Goal: Task Accomplishment & Management: Complete application form

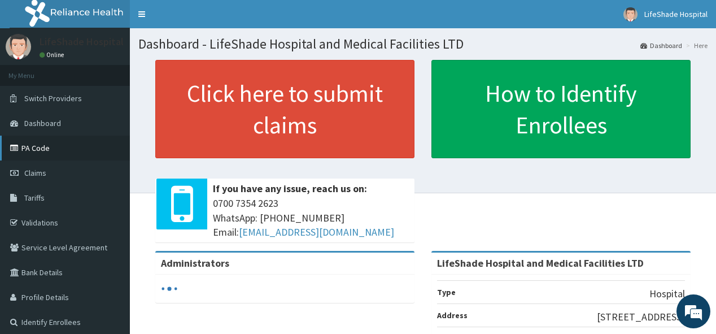
click at [46, 142] on link "PA Code" at bounding box center [65, 148] width 130 height 25
click at [49, 153] on link "PA Code" at bounding box center [65, 148] width 130 height 25
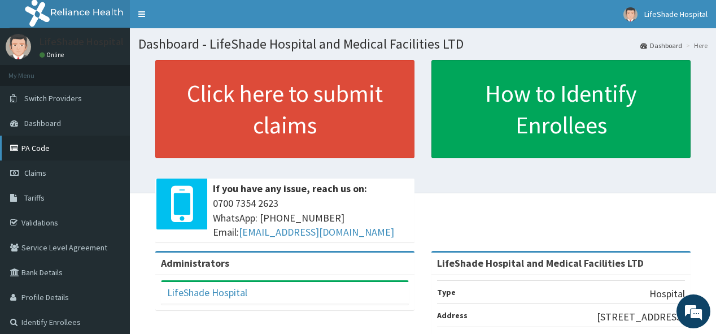
click at [38, 149] on link "PA Code" at bounding box center [65, 148] width 130 height 25
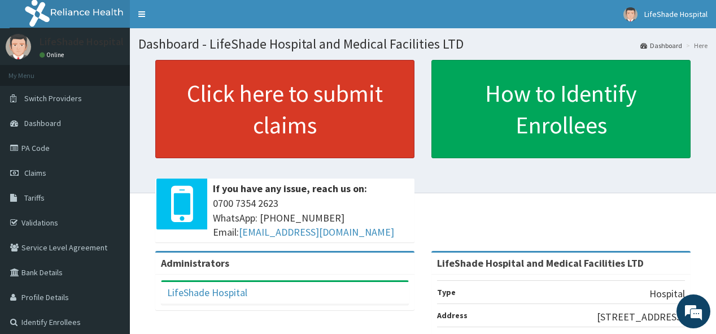
click at [228, 133] on link "Click here to submit claims" at bounding box center [284, 109] width 259 height 98
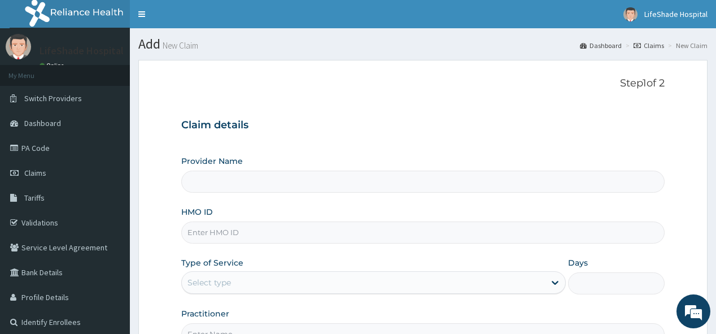
click at [236, 231] on input "HMO ID" at bounding box center [422, 232] width 483 height 22
type input "LifeShade Hospital and Medical Facilities LTD"
paste input "HEM/10029/C"
type input "HEM/10029/C"
click at [223, 146] on div "Claim details Provider Name LifeShade Hospital and Medical Facilities LTD HMO I…" at bounding box center [422, 226] width 483 height 237
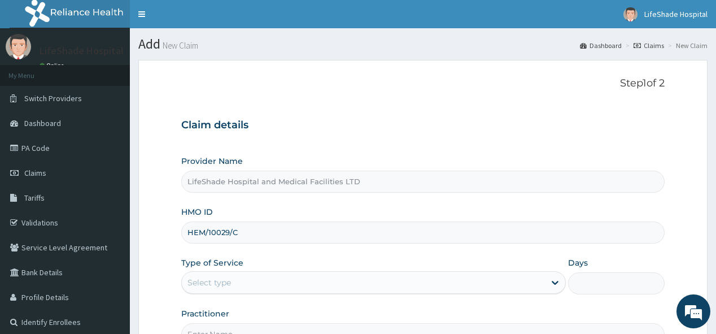
click at [202, 288] on div "Select type" at bounding box center [363, 282] width 363 height 18
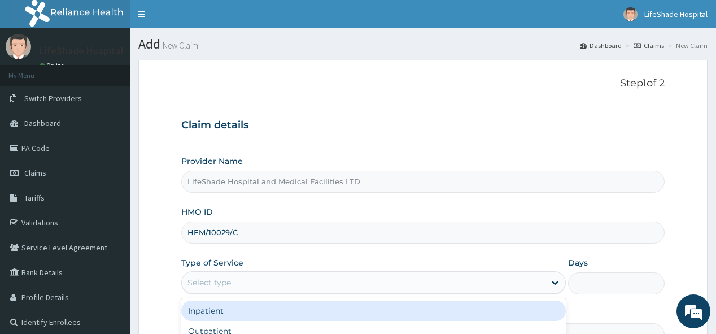
paste input "PA/D52393"
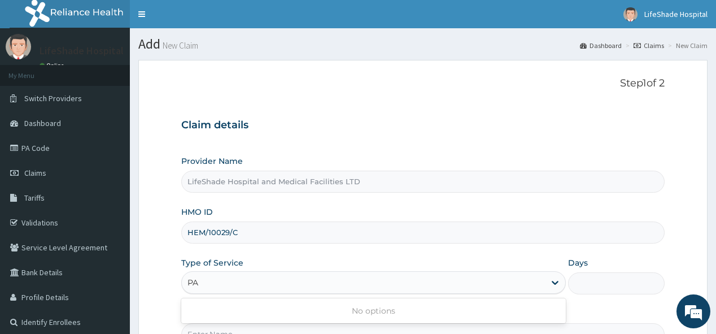
type input "P"
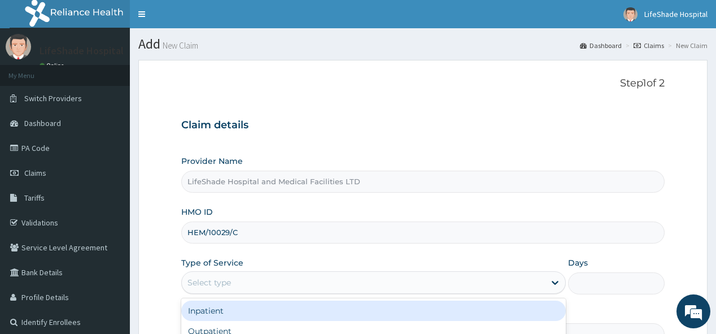
click at [229, 309] on div "Inpatient" at bounding box center [373, 310] width 385 height 20
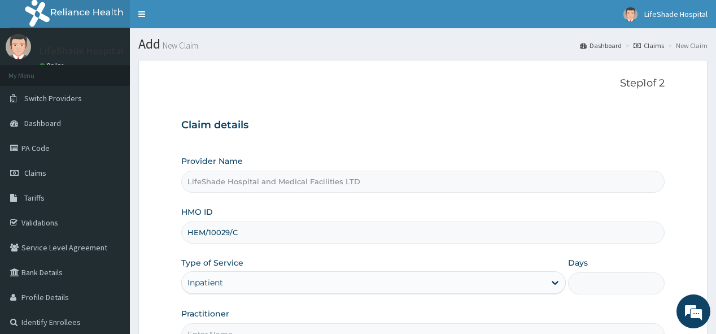
click at [593, 287] on input "Days" at bounding box center [616, 283] width 96 height 22
type input "3"
click at [617, 256] on div "Provider Name LifeShade Hospital and Medical Facilities LTD HMO ID HEM/10029/C …" at bounding box center [422, 250] width 483 height 190
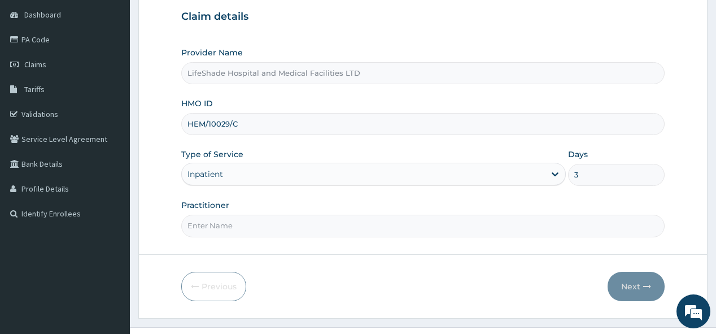
scroll to position [129, 0]
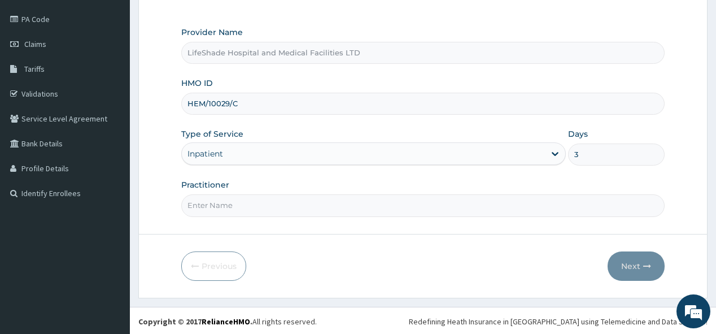
click at [621, 209] on input "Practitioner" at bounding box center [422, 205] width 483 height 22
type input "DOCTOR SUNDAY"
click at [634, 262] on button "Next" at bounding box center [636, 265] width 57 height 29
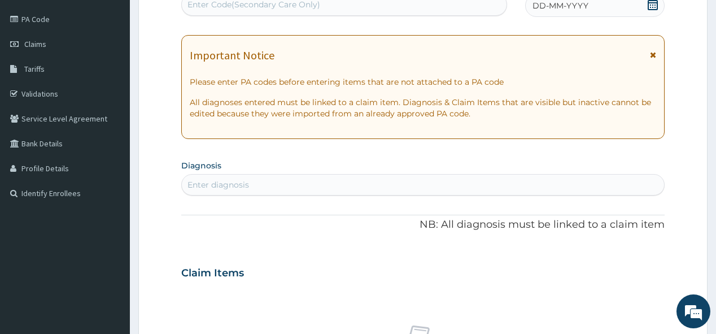
scroll to position [128, 0]
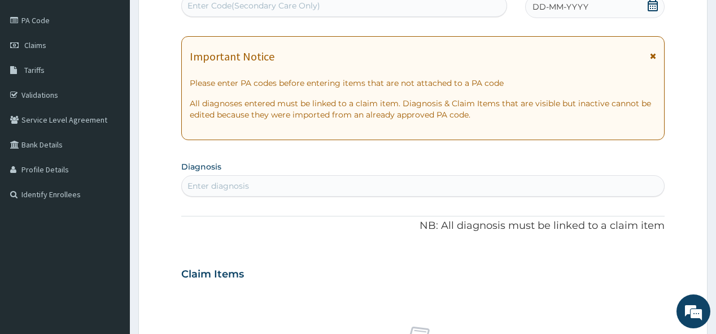
click at [242, 5] on div "Enter Code(Secondary Care Only)" at bounding box center [254, 5] width 133 height 11
paste input "PA/D52393"
type input "PA/D52393"
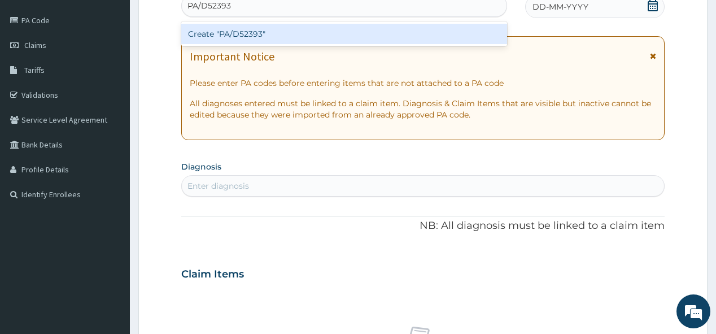
click at [241, 34] on div "Create "PA/D52393"" at bounding box center [343, 34] width 325 height 20
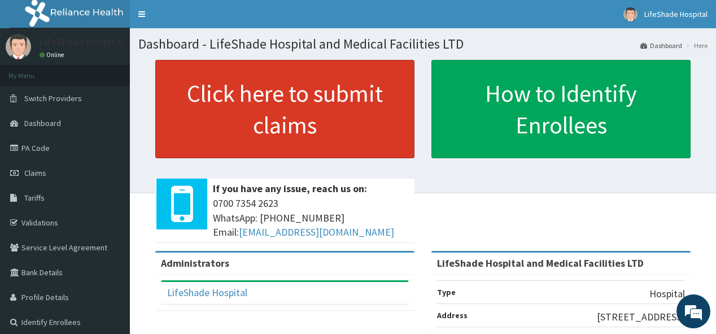
click at [265, 117] on link "Click here to submit claims" at bounding box center [284, 109] width 259 height 98
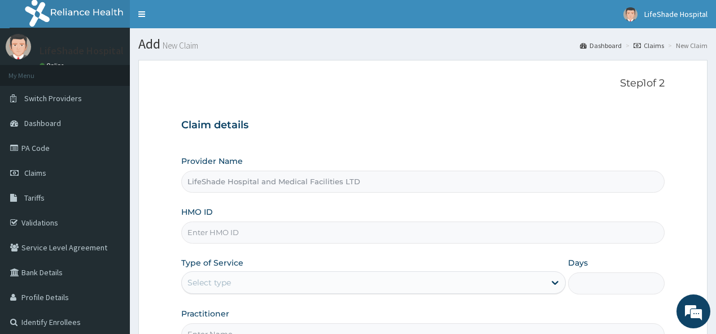
type input "LifeShade Hospital and Medical Facilities LTD"
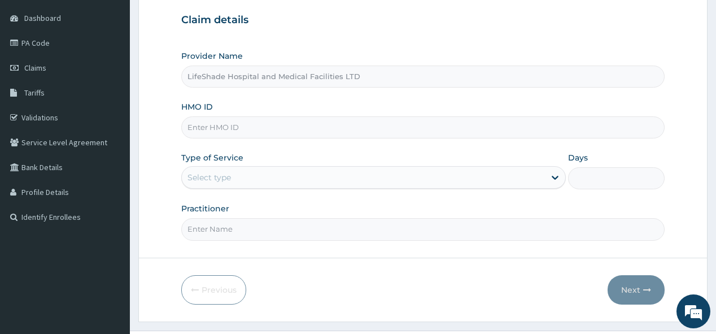
scroll to position [108, 0]
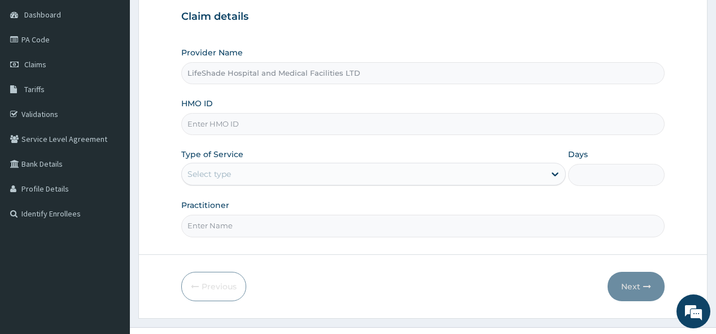
click at [323, 122] on input "HMO ID" at bounding box center [422, 124] width 483 height 22
paste input "HEM/10029/C"
type input "HEM/10029/C"
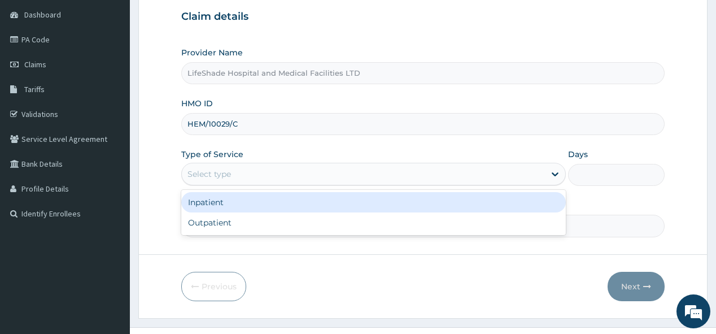
click at [393, 170] on div "Select type" at bounding box center [363, 174] width 363 height 18
click at [371, 200] on div "Inpatient" at bounding box center [373, 202] width 385 height 20
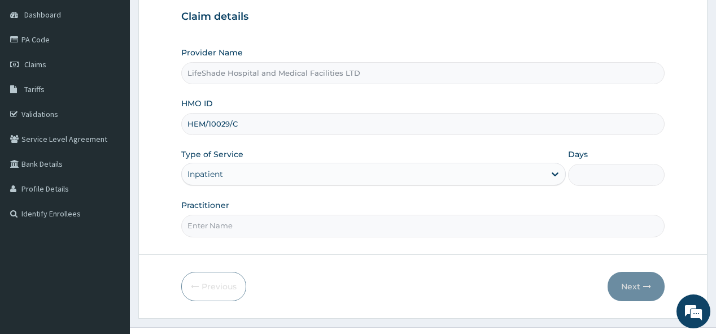
click at [596, 177] on input "Days" at bounding box center [616, 175] width 96 height 22
type input "3"
click at [394, 228] on input "Practitioner" at bounding box center [422, 226] width 483 height 22
type input "DOCTOR SUNDAY"
click at [631, 282] on button "Next" at bounding box center [636, 286] width 57 height 29
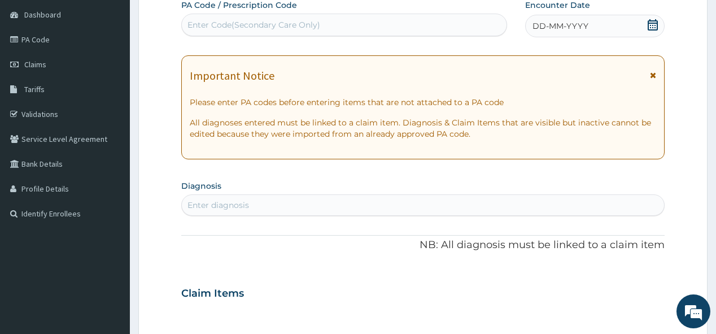
click at [238, 21] on div "Enter Code(Secondary Care Only)" at bounding box center [254, 24] width 133 height 11
paste input "PA/D52393"
type input "PA/D52393"
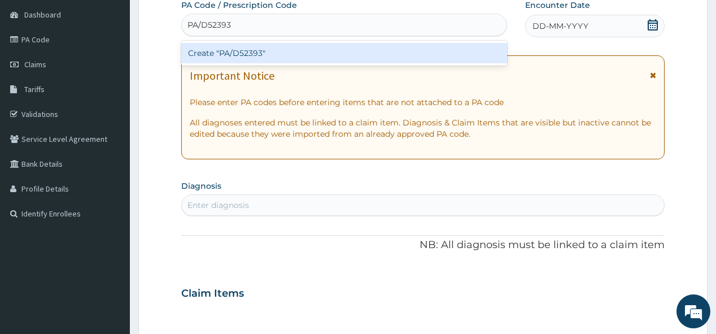
click at [259, 50] on div "Create "PA/D52393"" at bounding box center [343, 53] width 325 height 20
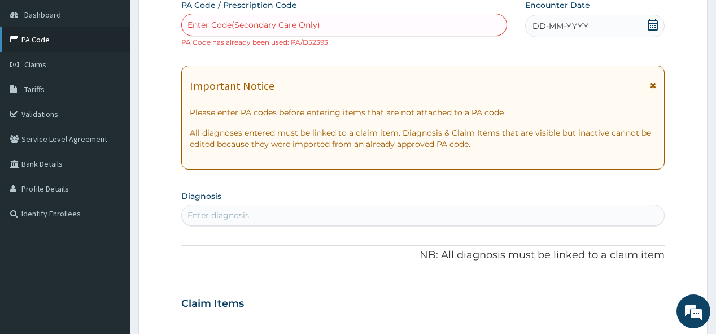
click at [57, 42] on link "PA Code" at bounding box center [65, 39] width 130 height 25
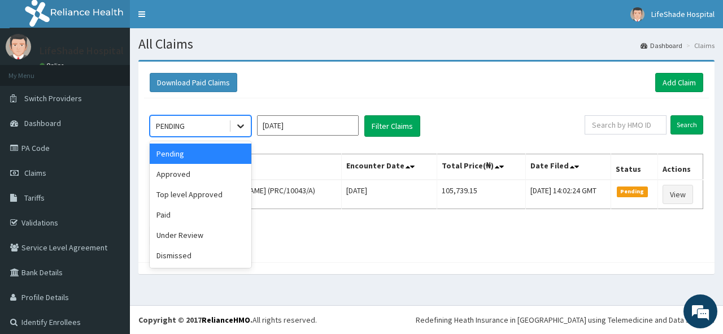
click at [242, 126] on icon at bounding box center [240, 127] width 7 height 4
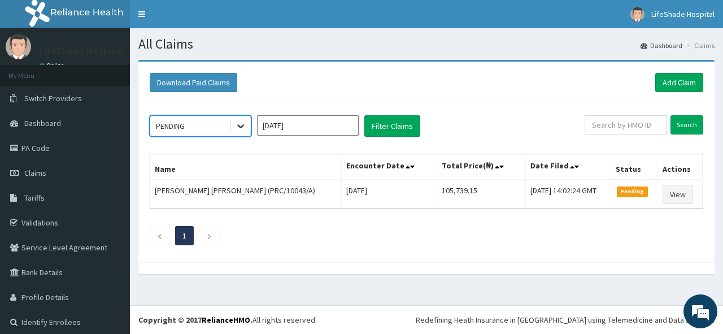
click at [238, 125] on icon at bounding box center [240, 127] width 7 height 4
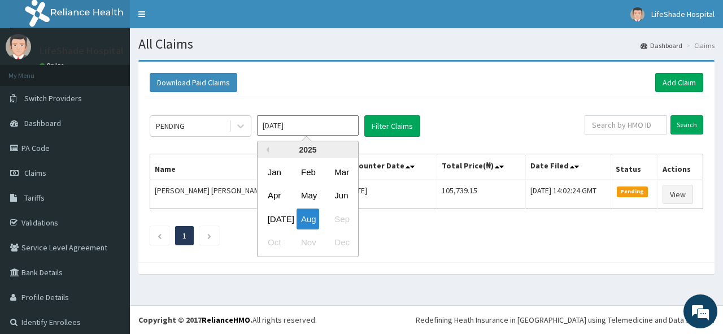
click at [352, 125] on input "[DATE]" at bounding box center [308, 125] width 102 height 20
click at [276, 220] on div "[DATE]" at bounding box center [274, 218] width 23 height 21
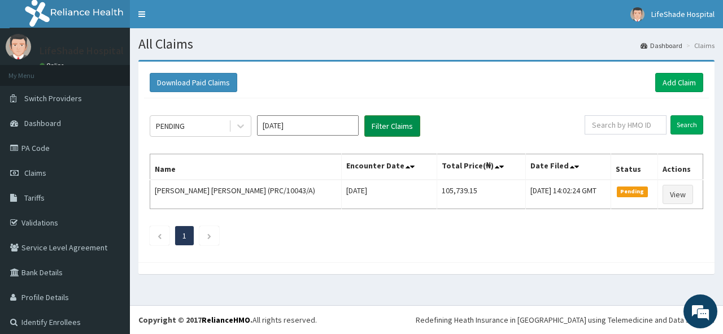
click at [394, 120] on button "Filter Claims" at bounding box center [392, 125] width 56 height 21
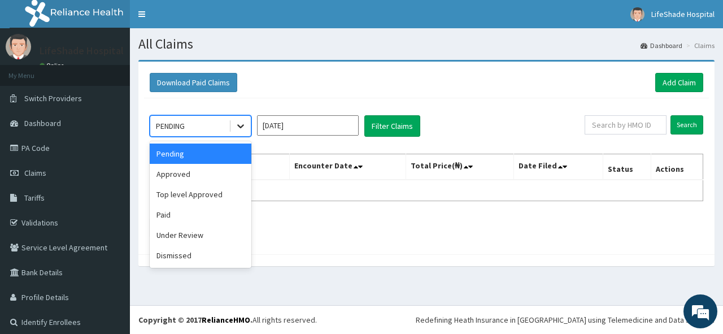
click at [239, 121] on icon at bounding box center [240, 125] width 11 height 11
click at [201, 173] on div "Approved" at bounding box center [201, 174] width 102 height 20
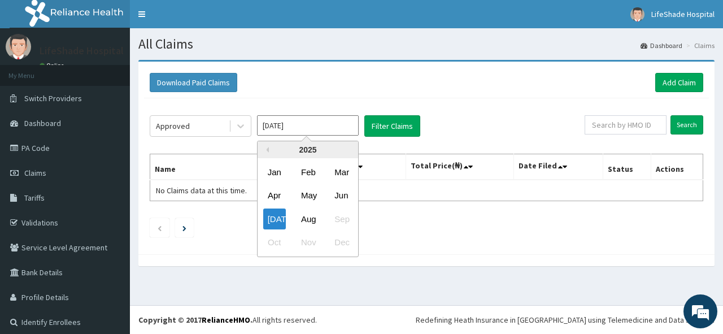
click at [351, 127] on input "Jul 2025" at bounding box center [308, 125] width 102 height 20
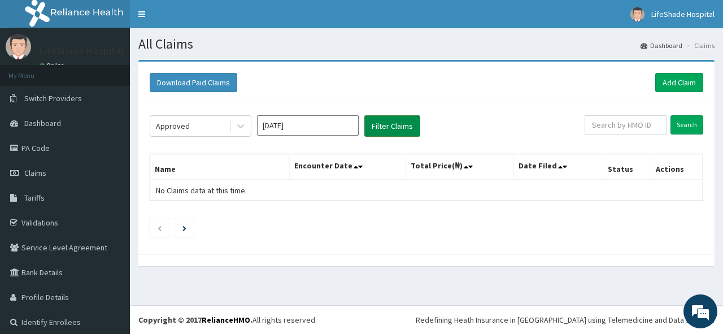
click at [402, 117] on button "Filter Claims" at bounding box center [392, 125] width 56 height 21
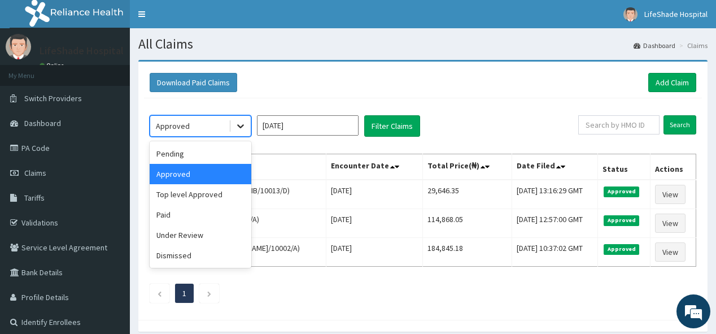
click at [239, 124] on icon at bounding box center [240, 125] width 11 height 11
click at [183, 192] on div "Top level Approved" at bounding box center [201, 194] width 102 height 20
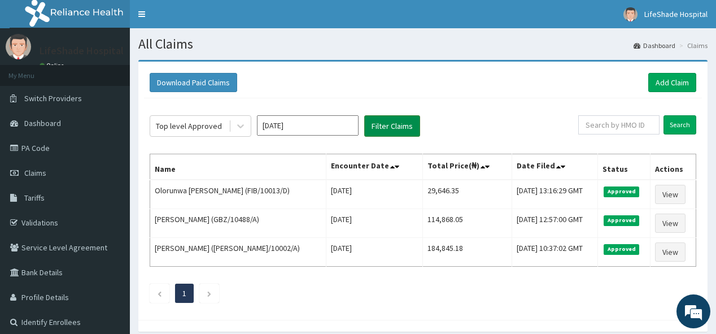
click at [380, 122] on button "Filter Claims" at bounding box center [392, 125] width 56 height 21
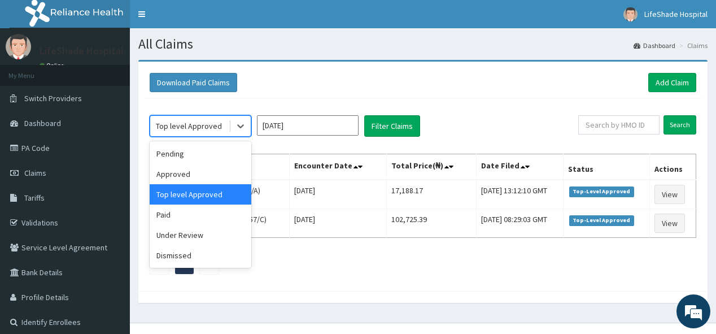
click at [197, 130] on div "Top level Approved" at bounding box center [189, 125] width 66 height 11
click at [174, 212] on div "Paid" at bounding box center [201, 214] width 102 height 20
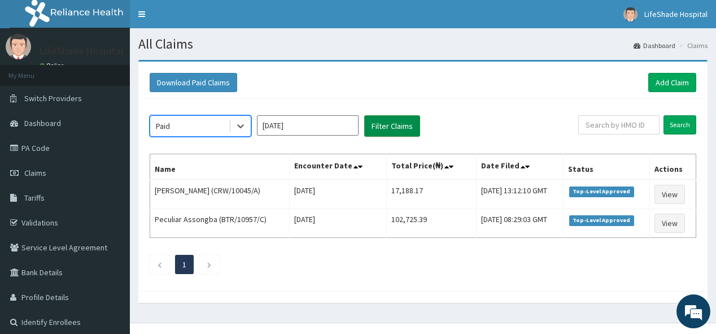
click at [384, 125] on button "Filter Claims" at bounding box center [392, 125] width 56 height 21
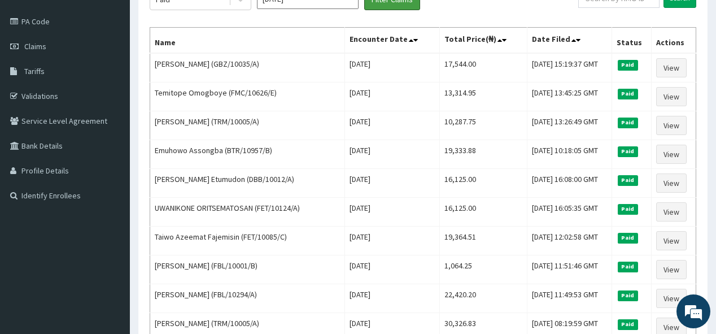
scroll to position [60, 0]
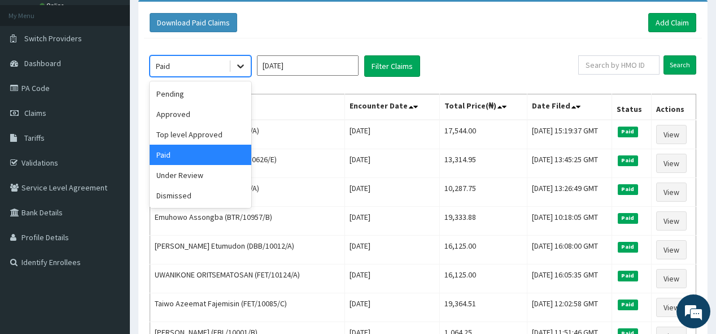
click at [242, 66] on icon at bounding box center [240, 67] width 7 height 4
click at [182, 197] on div "Dismissed" at bounding box center [201, 195] width 102 height 20
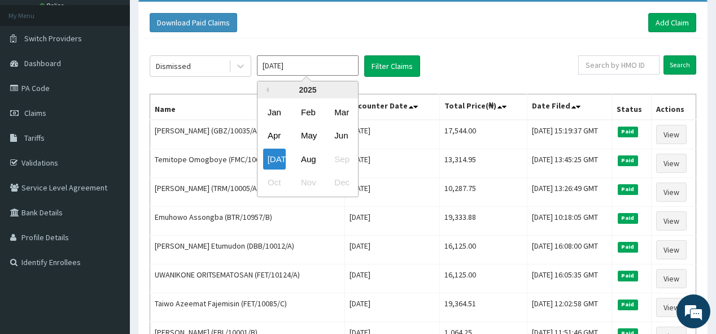
click at [330, 66] on input "Jul 2025" at bounding box center [308, 65] width 102 height 20
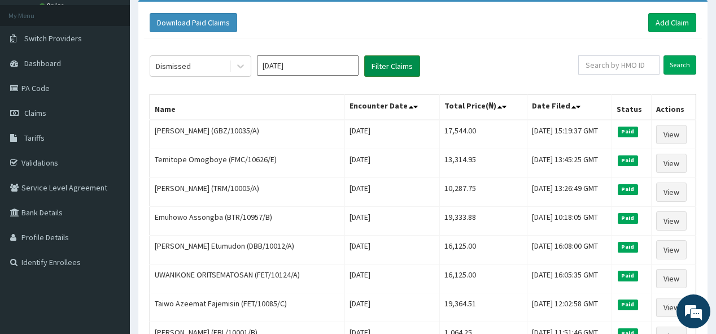
click at [387, 66] on button "Filter Claims" at bounding box center [392, 65] width 56 height 21
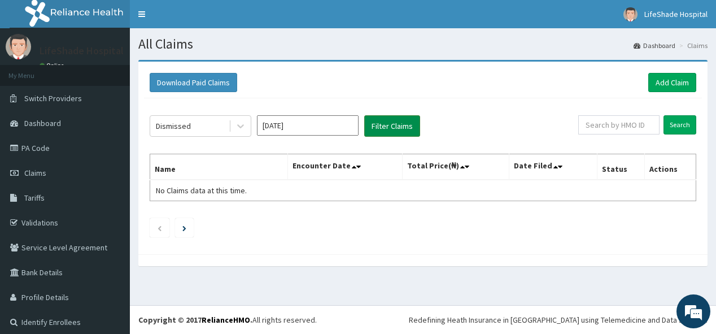
scroll to position [0, 0]
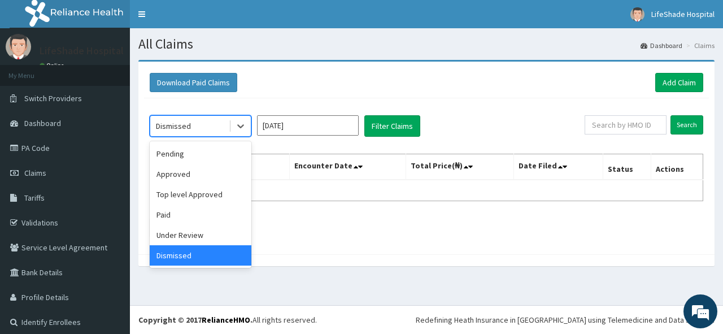
click at [224, 126] on div "Dismissed" at bounding box center [189, 126] width 79 height 18
click at [194, 237] on div "Under Review" at bounding box center [201, 235] width 102 height 20
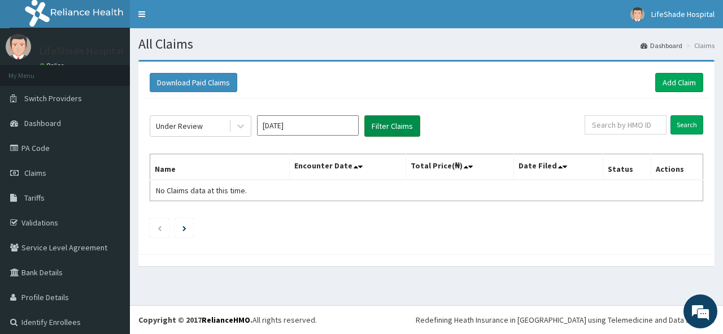
click at [402, 121] on button "Filter Claims" at bounding box center [392, 125] width 56 height 21
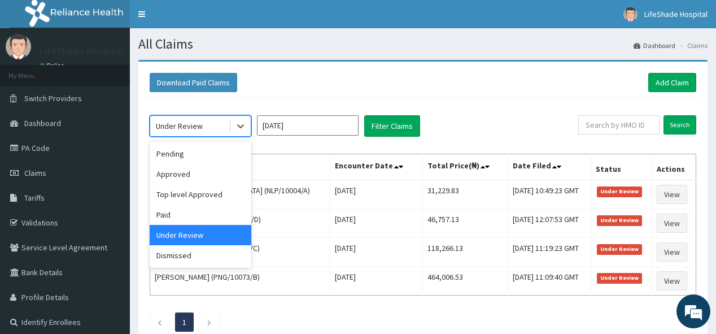
click at [221, 124] on div "Under Review" at bounding box center [189, 126] width 79 height 18
click at [165, 221] on div "Paid" at bounding box center [201, 214] width 102 height 20
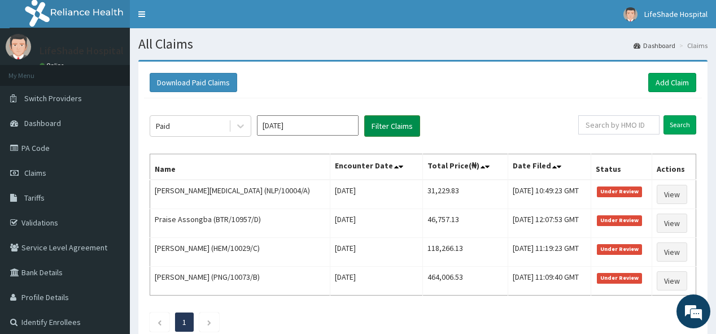
click at [379, 121] on button "Filter Claims" at bounding box center [392, 125] width 56 height 21
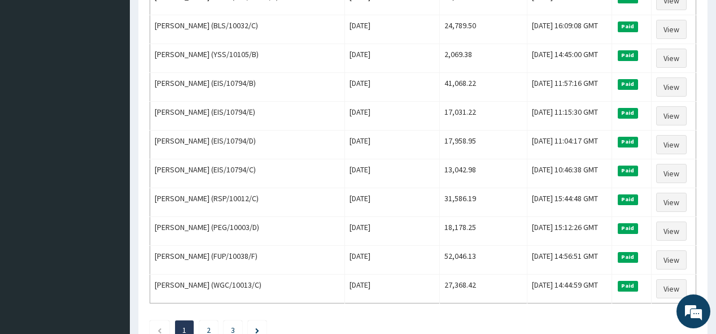
scroll to position [1325, 0]
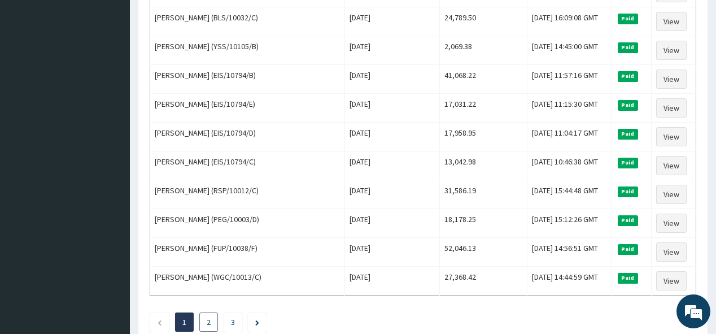
click at [205, 312] on li "2" at bounding box center [208, 321] width 19 height 19
click at [208, 317] on link "2" at bounding box center [209, 322] width 4 height 10
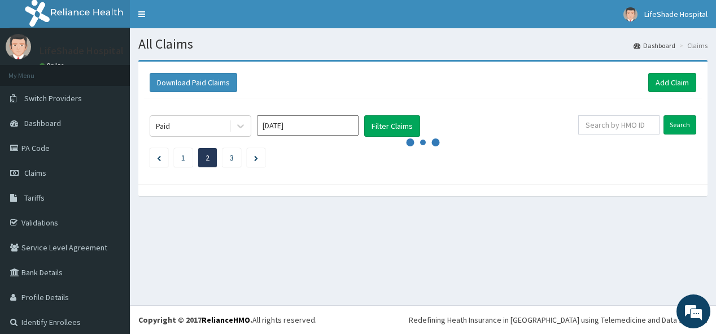
scroll to position [0, 0]
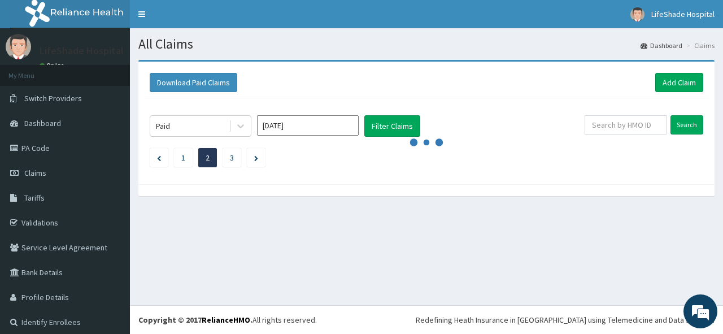
click at [208, 302] on div "All Claims Dashboard Claims Download Paid Claims Add Claim × Note you can only …" at bounding box center [426, 166] width 593 height 277
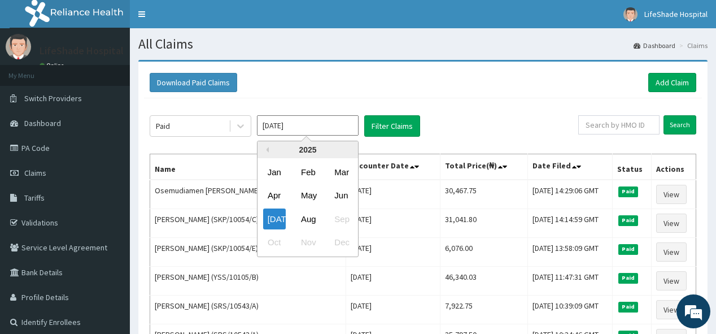
click at [351, 124] on input "Jul 2025" at bounding box center [308, 125] width 102 height 20
click at [310, 217] on div "Aug" at bounding box center [308, 218] width 23 height 21
type input "Aug 2025"
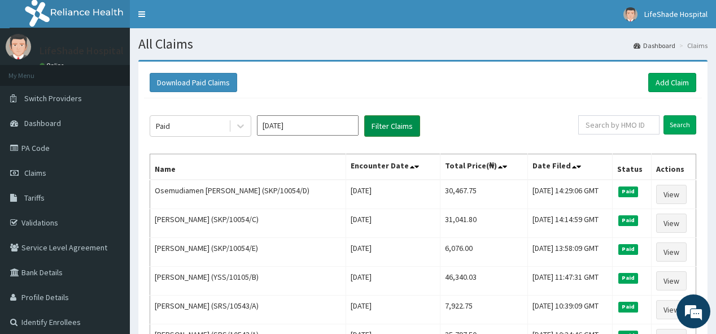
click at [394, 124] on button "Filter Claims" at bounding box center [392, 125] width 56 height 21
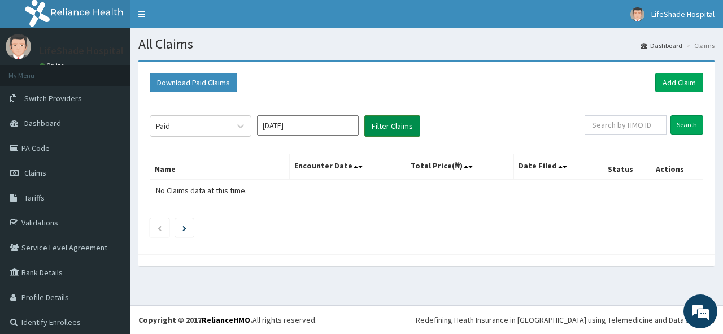
click at [388, 120] on button "Filter Claims" at bounding box center [392, 125] width 56 height 21
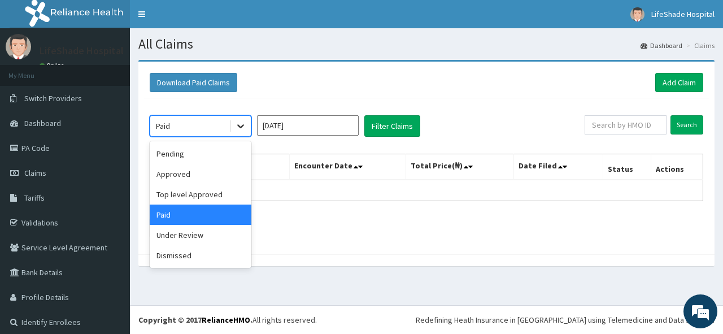
click at [241, 124] on icon at bounding box center [240, 125] width 11 height 11
click at [178, 175] on div "Approved" at bounding box center [201, 174] width 102 height 20
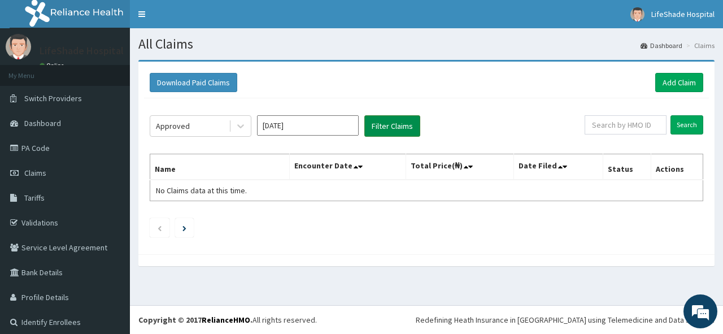
click at [393, 128] on button "Filter Claims" at bounding box center [392, 125] width 56 height 21
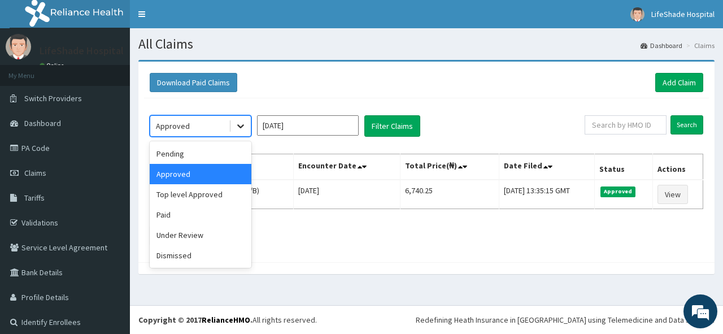
click at [241, 125] on icon at bounding box center [240, 125] width 11 height 11
click at [191, 194] on div "Top level Approved" at bounding box center [201, 194] width 102 height 20
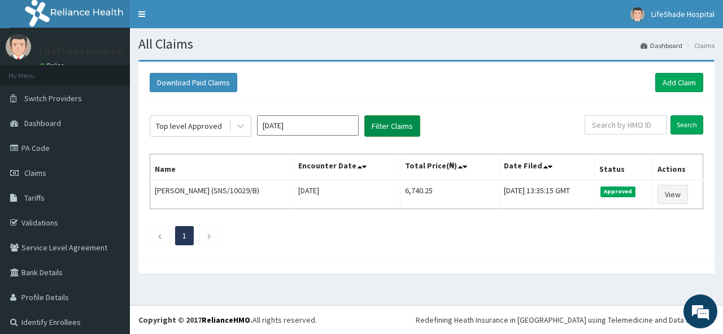
click at [382, 126] on button "Filter Claims" at bounding box center [392, 125] width 56 height 21
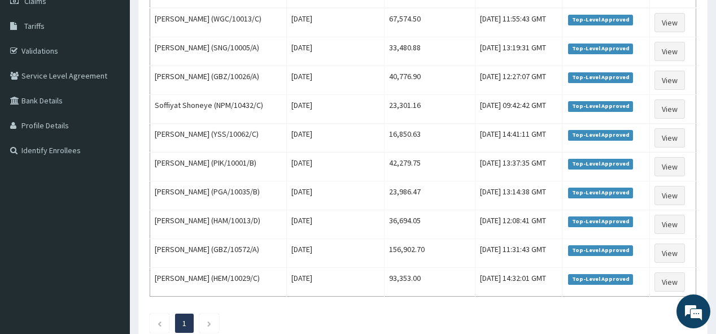
scroll to position [181, 0]
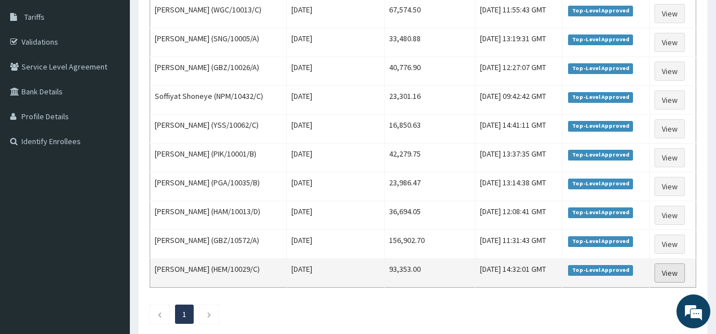
click at [673, 269] on link "View" at bounding box center [670, 272] width 30 height 19
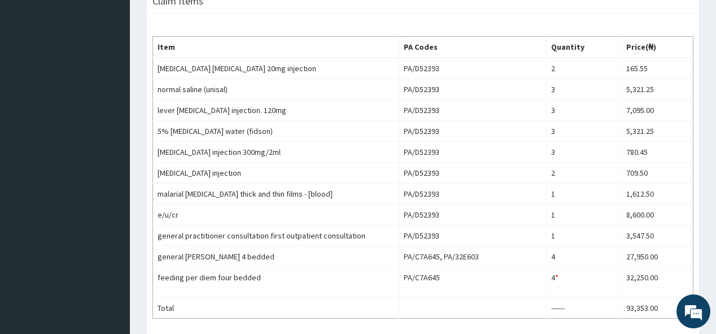
scroll to position [343, 0]
